Goal: Task Accomplishment & Management: Use online tool/utility

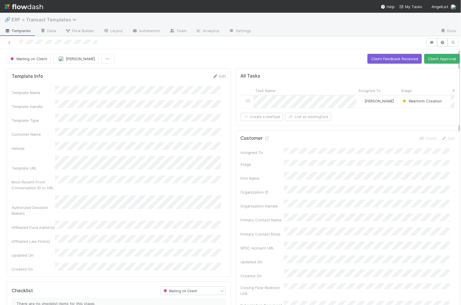
click at [28, 18] on span "ERP > Transact Templates" at bounding box center [46, 20] width 68 height 6
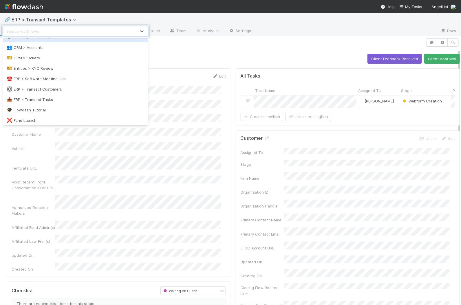
scroll to position [58, 0]
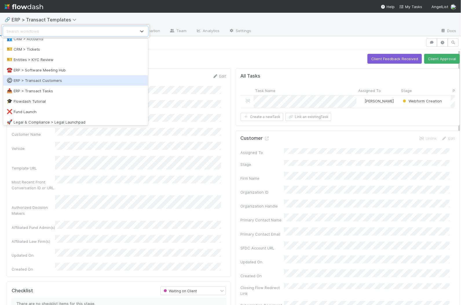
click at [47, 83] on div "©️ ERP > Transact Customers" at bounding box center [75, 80] width 145 height 10
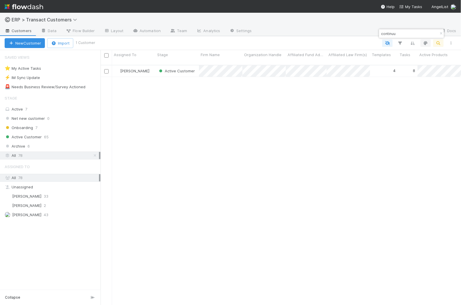
scroll to position [239, 355]
click at [411, 29] on div "continuu" at bounding box center [411, 33] width 65 height 9
click at [409, 35] on input "continuu" at bounding box center [409, 33] width 58 height 7
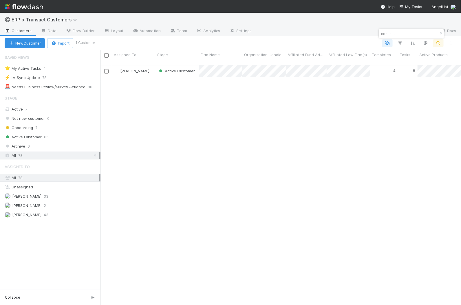
click at [409, 35] on input "continuu" at bounding box center [409, 33] width 58 height 7
type input "legion"
click at [154, 67] on div "[PERSON_NAME]" at bounding box center [133, 70] width 43 height 11
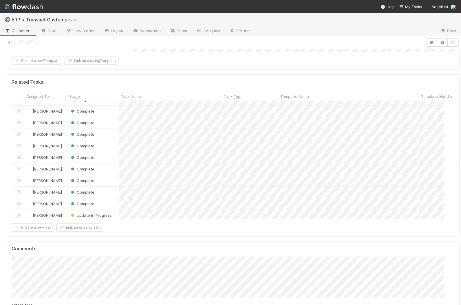
scroll to position [15, 0]
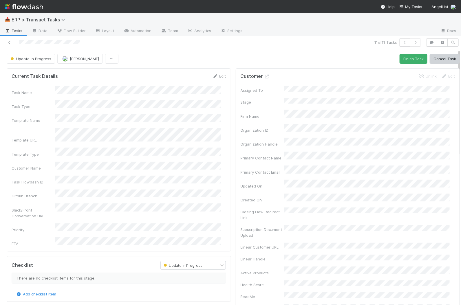
click at [389, 60] on div "Update In Progress Mike O'Halloran Finish Task Cancel Task" at bounding box center [233, 59] width 453 height 10
click at [400, 59] on button "Finish Task" at bounding box center [414, 59] width 28 height 10
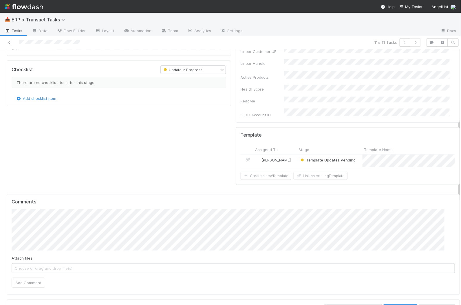
scroll to position [212, 0]
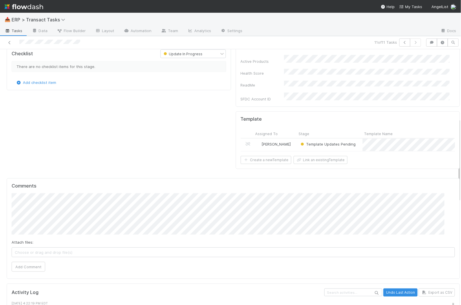
click at [353, 139] on div "Template Updates Pending" at bounding box center [329, 145] width 65 height 12
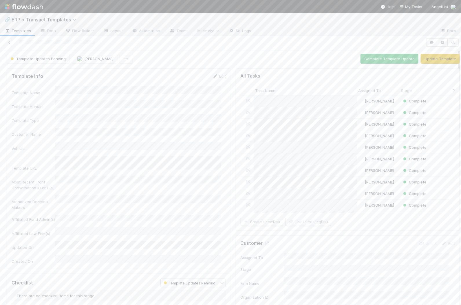
scroll to position [112, 204]
click at [436, 59] on button "Update Template" at bounding box center [440, 59] width 39 height 10
click at [364, 204] on span "Assign" at bounding box center [368, 207] width 18 height 6
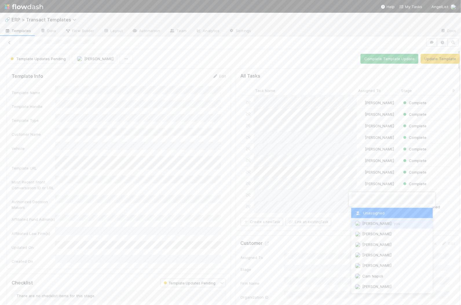
drag, startPoint x: 359, startPoint y: 226, endPoint x: 350, endPoint y: 223, distance: 8.9
click at [359, 226] on img at bounding box center [358, 224] width 6 height 6
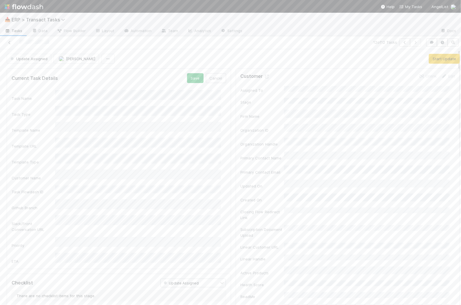
click at [89, 231] on div "Task Name Task Type Template Name Template URL Template Type Customer Name Task…" at bounding box center [119, 177] width 215 height 174
click at [82, 251] on div "2" at bounding box center [139, 250] width 164 height 10
click at [171, 198] on li "2:00 PM" at bounding box center [174, 198] width 25 height 9
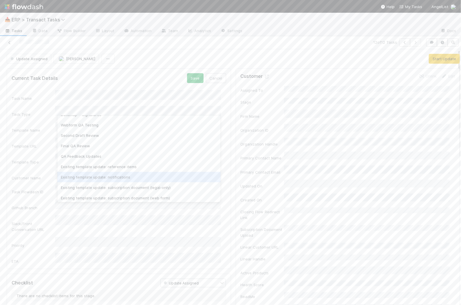
click at [121, 177] on div "Existing template update: notifications" at bounding box center [139, 177] width 164 height 10
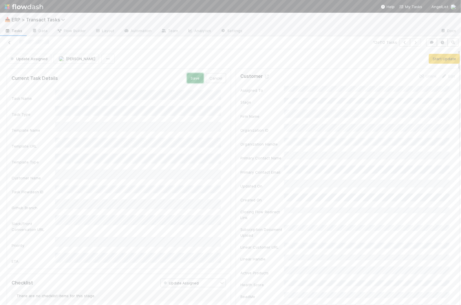
click at [189, 77] on button "Save" at bounding box center [195, 78] width 17 height 10
click at [433, 60] on button "Start Update" at bounding box center [444, 59] width 31 height 10
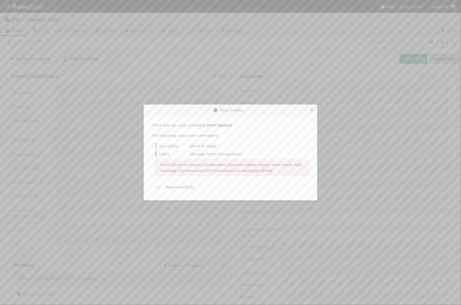
click at [311, 109] on icon at bounding box center [312, 110] width 6 height 4
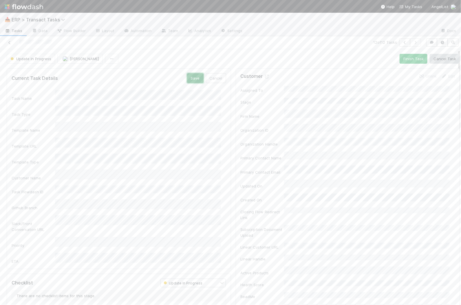
click at [194, 78] on button "Save" at bounding box center [195, 78] width 17 height 10
click at [88, 261] on div "Checklist" at bounding box center [81, 265] width 149 height 9
click at [400, 59] on button "Finish Task" at bounding box center [414, 59] width 28 height 10
click at [46, 22] on span "ERP > Transact Tasks" at bounding box center [40, 20] width 56 height 6
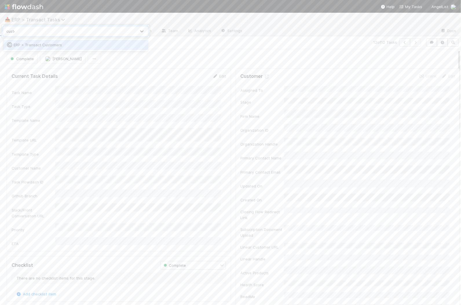
type input "custom"
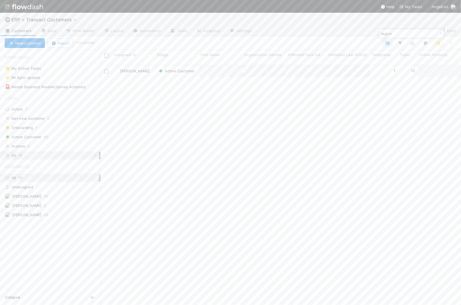
scroll to position [239, 355]
click at [402, 34] on input "legion" at bounding box center [409, 33] width 58 height 7
type input "starfra"
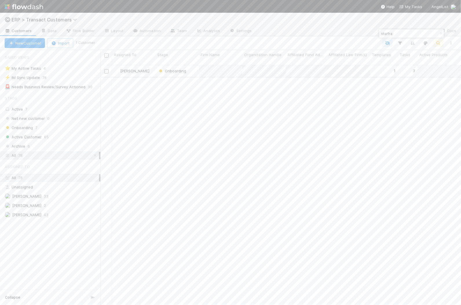
click at [153, 67] on div "[PERSON_NAME]" at bounding box center [133, 70] width 43 height 11
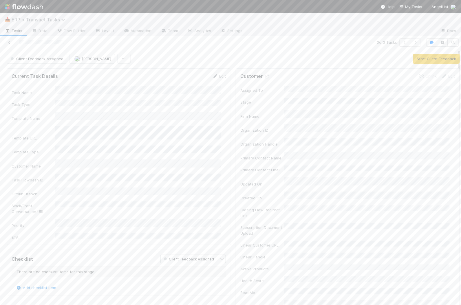
click at [50, 19] on span "ERP > Transact Tasks" at bounding box center [40, 20] width 56 height 6
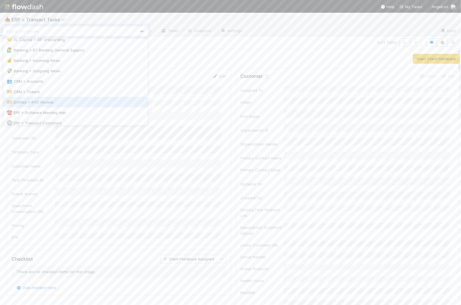
scroll to position [63, 0]
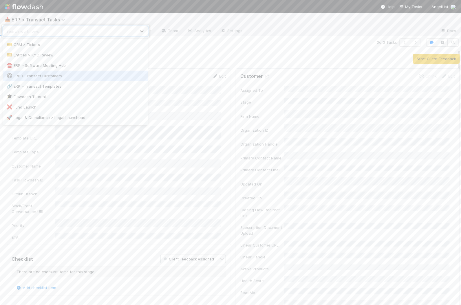
click at [53, 78] on div "©️ ERP > Transact Customers" at bounding box center [76, 76] width 138 height 6
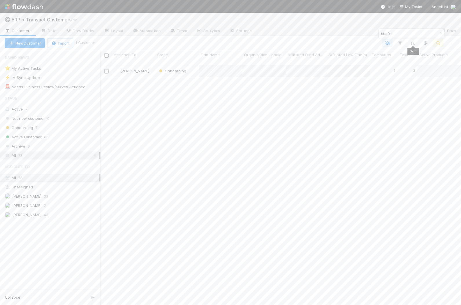
scroll to position [239, 355]
click at [414, 33] on input "starfra" at bounding box center [409, 33] width 58 height 7
type input "continuum"
click at [153, 70] on div "[PERSON_NAME]" at bounding box center [133, 70] width 43 height 11
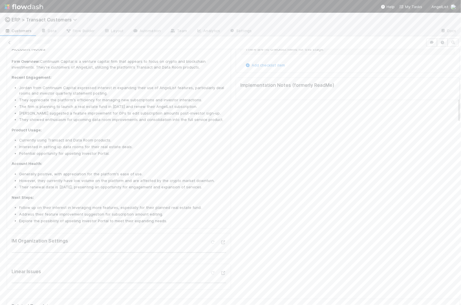
scroll to position [344, 0]
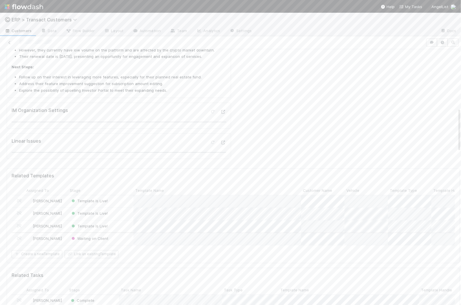
click at [121, 233] on div "Waiting on Client" at bounding box center [100, 239] width 65 height 12
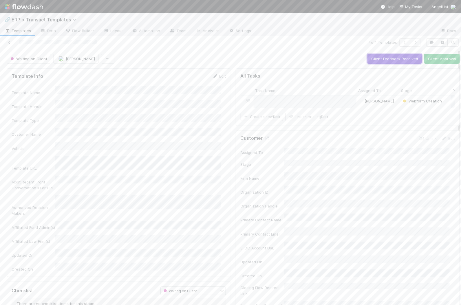
click at [392, 59] on button "Client Feedback Received" at bounding box center [394, 59] width 54 height 10
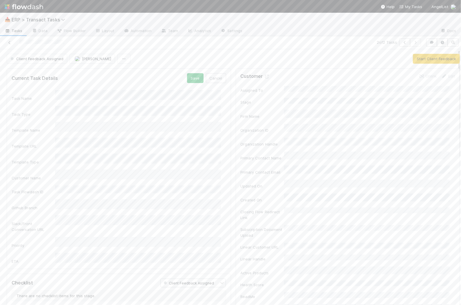
click at [184, 202] on div "Task Name Task Type Template Name Template URL Template Type Customer Name Task…" at bounding box center [119, 177] width 215 height 174
click at [191, 77] on button "Save" at bounding box center [195, 78] width 17 height 10
click at [95, 253] on div "2" at bounding box center [139, 250] width 164 height 10
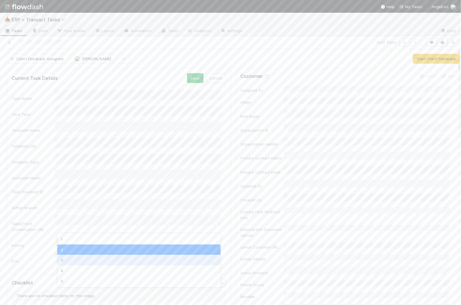
click at [72, 258] on div "3" at bounding box center [139, 260] width 164 height 10
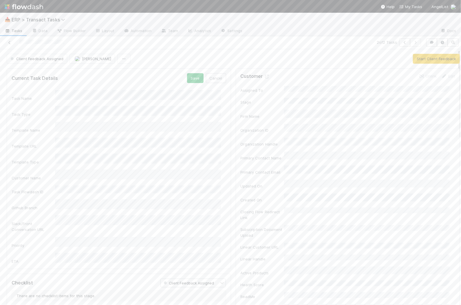
click at [74, 247] on div "Current Task Details Save Cancel Task Name Task Type Template Name Template URL…" at bounding box center [119, 168] width 224 height 201
click at [175, 208] on li "3:00 PM" at bounding box center [174, 207] width 25 height 9
drag, startPoint x: 115, startPoint y: 171, endPoint x: 158, endPoint y: 129, distance: 60.0
click at [115, 171] on div "Existing template update: notifications" at bounding box center [139, 172] width 164 height 10
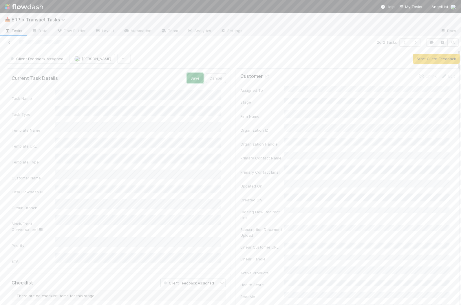
click at [193, 80] on button "Save" at bounding box center [195, 78] width 17 height 10
click at [441, 60] on button "Start Client Feedback" at bounding box center [436, 59] width 47 height 10
click at [405, 60] on button "Finish Task" at bounding box center [414, 59] width 28 height 10
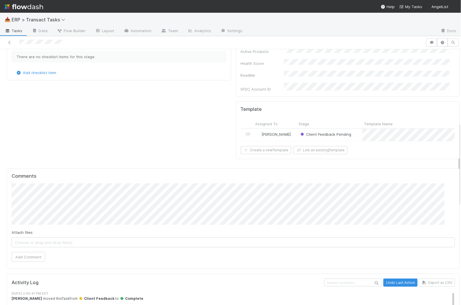
scroll to position [225, 0]
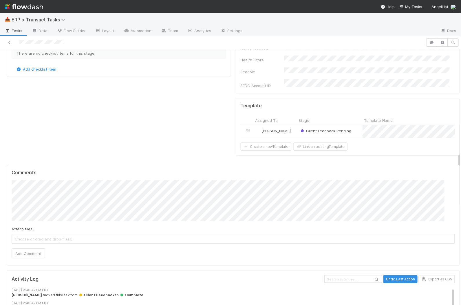
click at [353, 125] on div "Client Feedback Pending" at bounding box center [329, 131] width 65 height 12
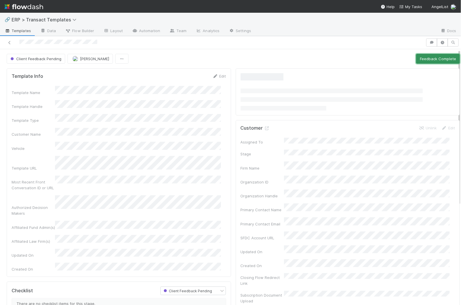
click at [428, 59] on button "Feedback Complete" at bounding box center [438, 59] width 44 height 10
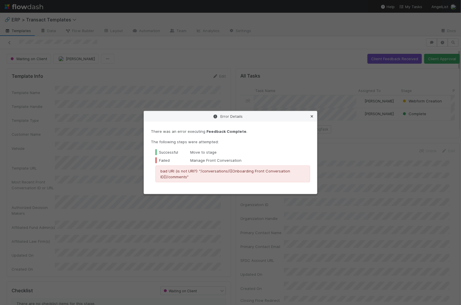
click at [313, 117] on icon at bounding box center [312, 117] width 6 height 4
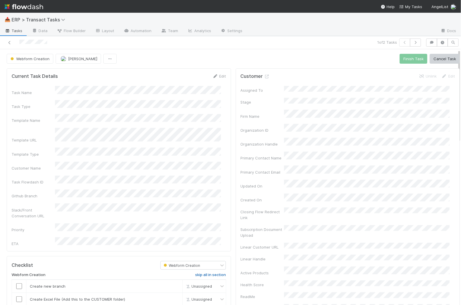
click at [211, 273] on h6 "skip all in section" at bounding box center [210, 275] width 31 height 5
click at [404, 57] on button "Finish Task" at bounding box center [414, 59] width 28 height 10
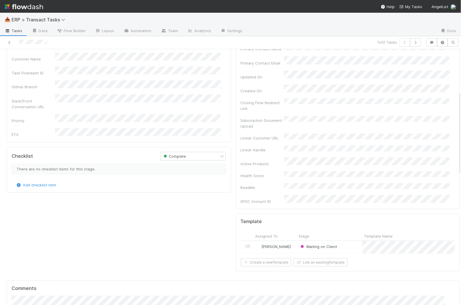
scroll to position [129, 0]
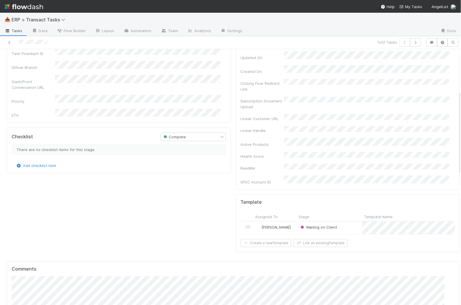
click at [346, 222] on div "Waiting on Client" at bounding box center [329, 228] width 65 height 12
